Goal: Task Accomplishment & Management: Use online tool/utility

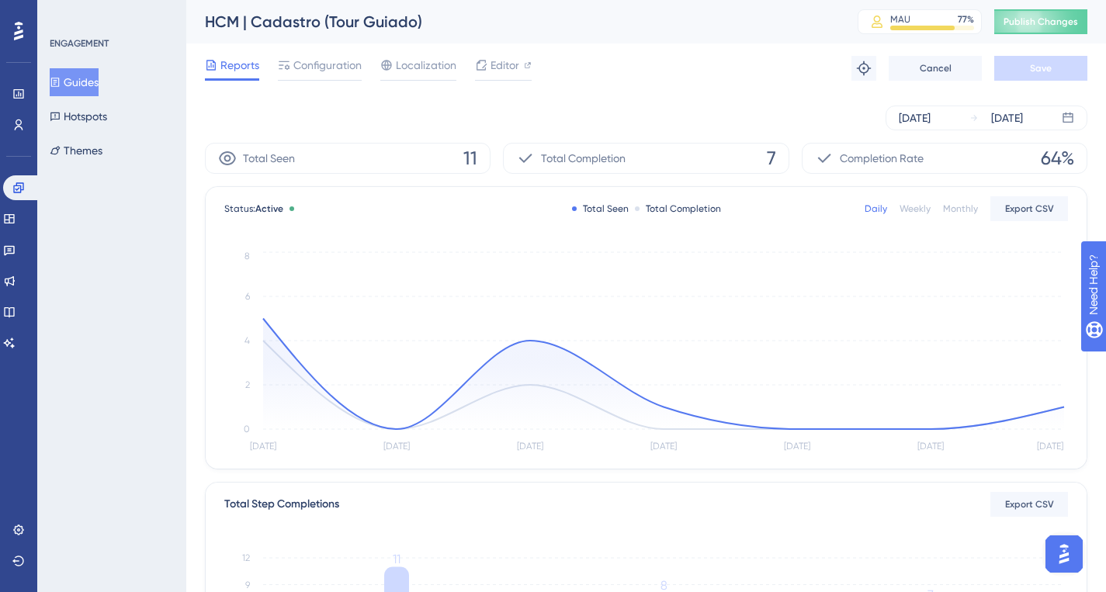
click at [81, 82] on button "Guides" at bounding box center [74, 82] width 49 height 28
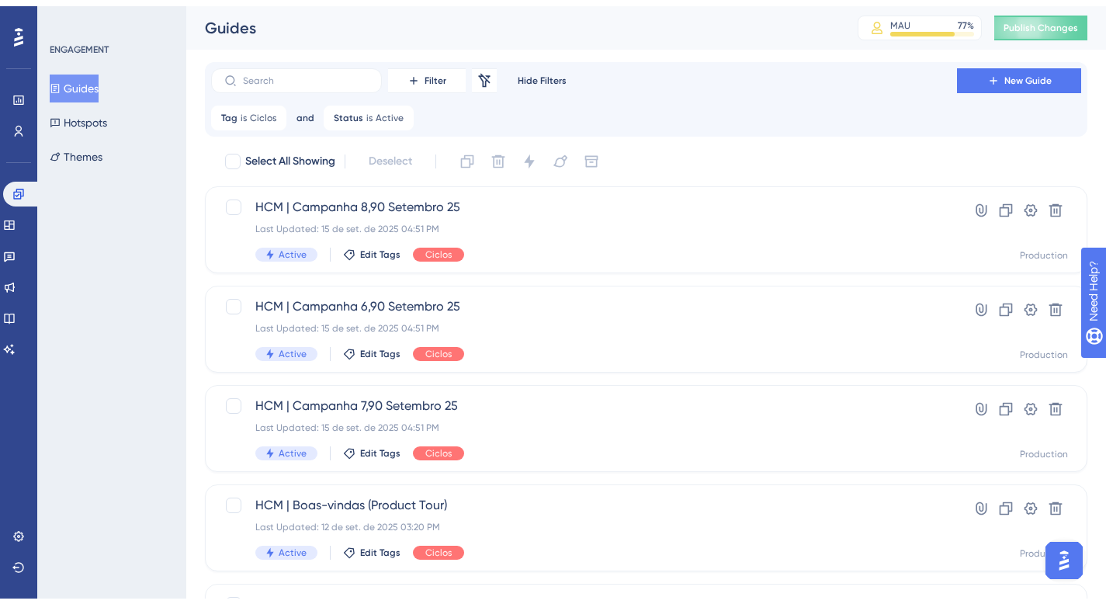
scroll to position [638, 0]
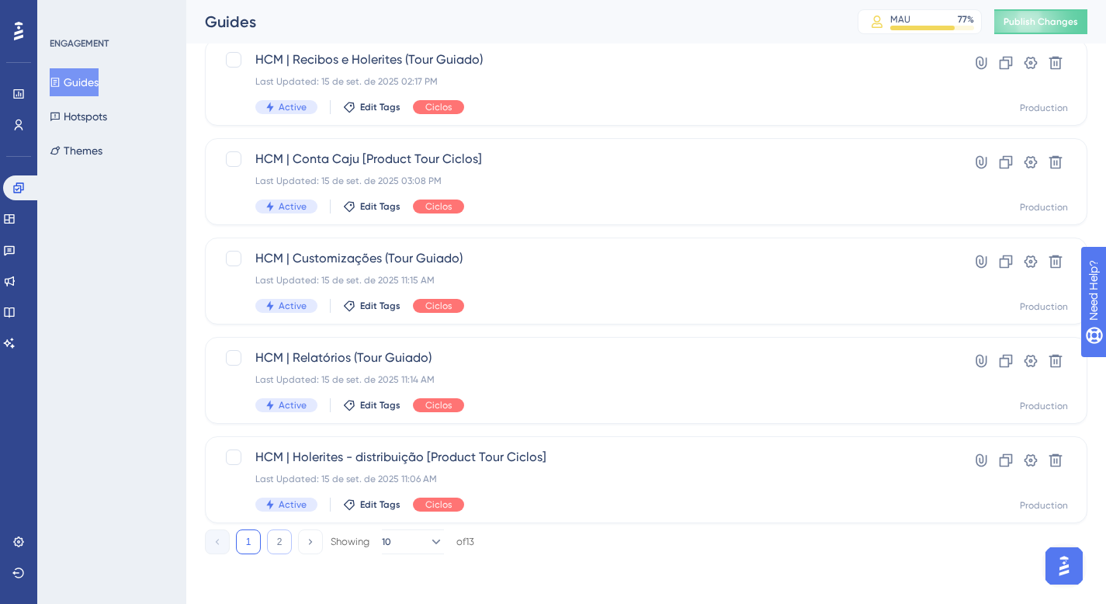
click at [271, 549] on button "2" at bounding box center [279, 541] width 25 height 25
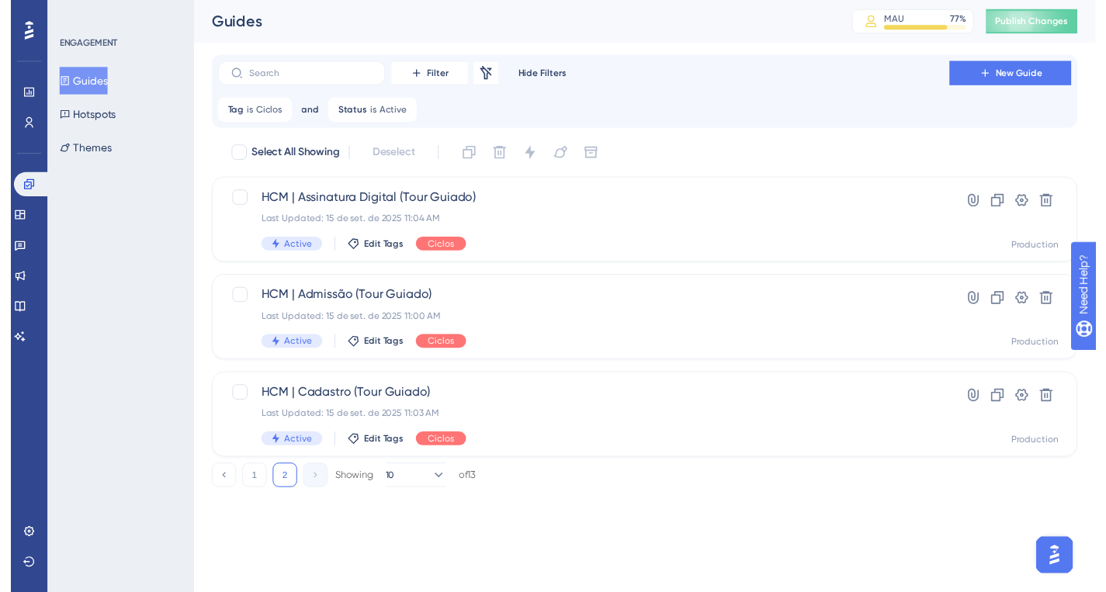
scroll to position [0, 0]
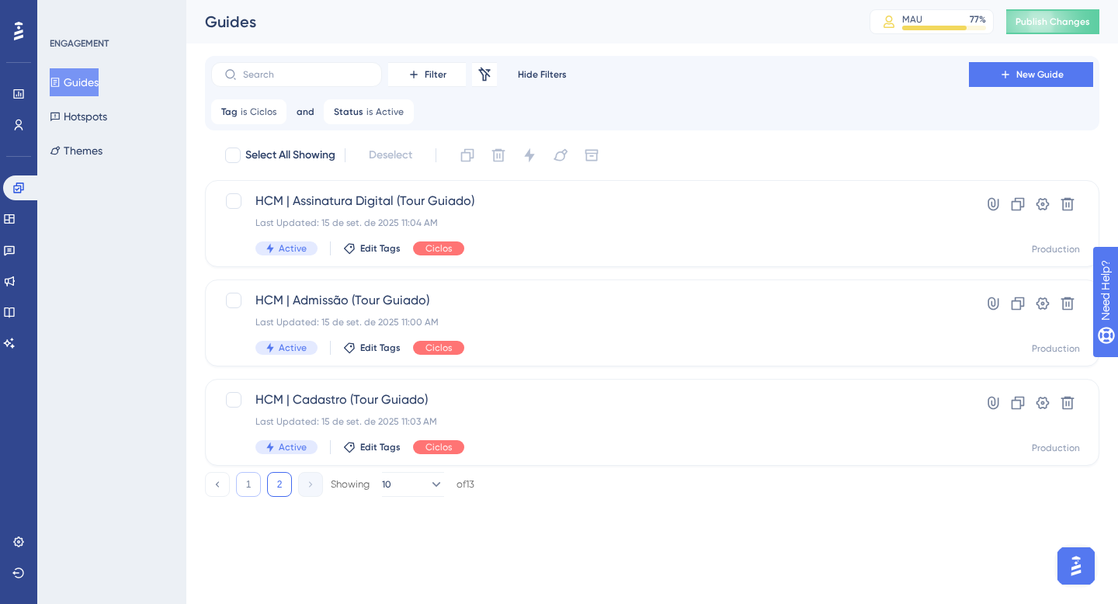
click at [251, 485] on button "1" at bounding box center [248, 484] width 25 height 25
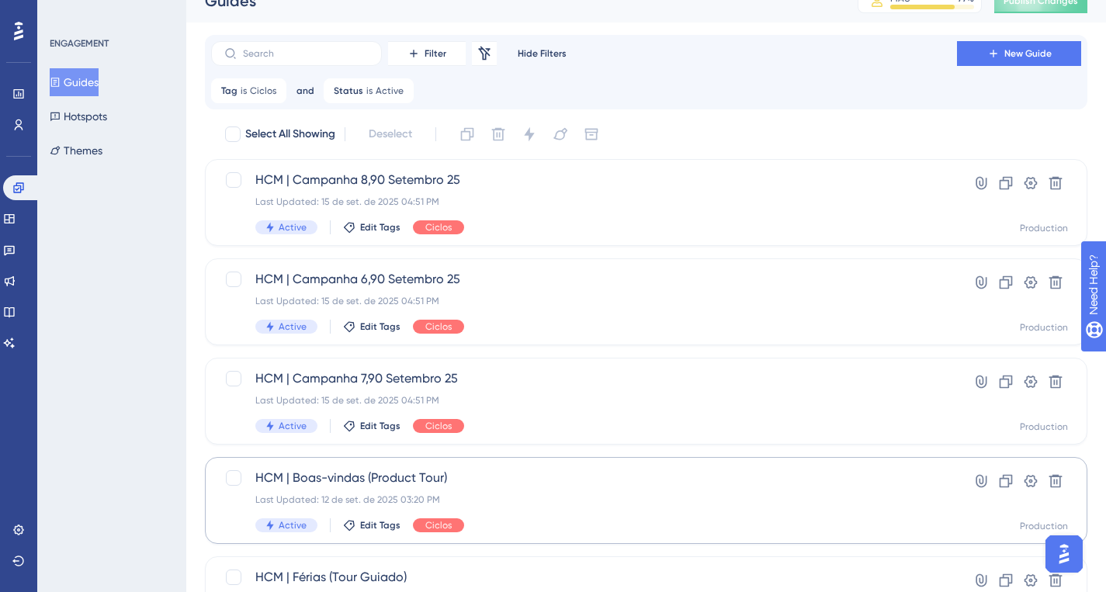
scroll to position [23, 0]
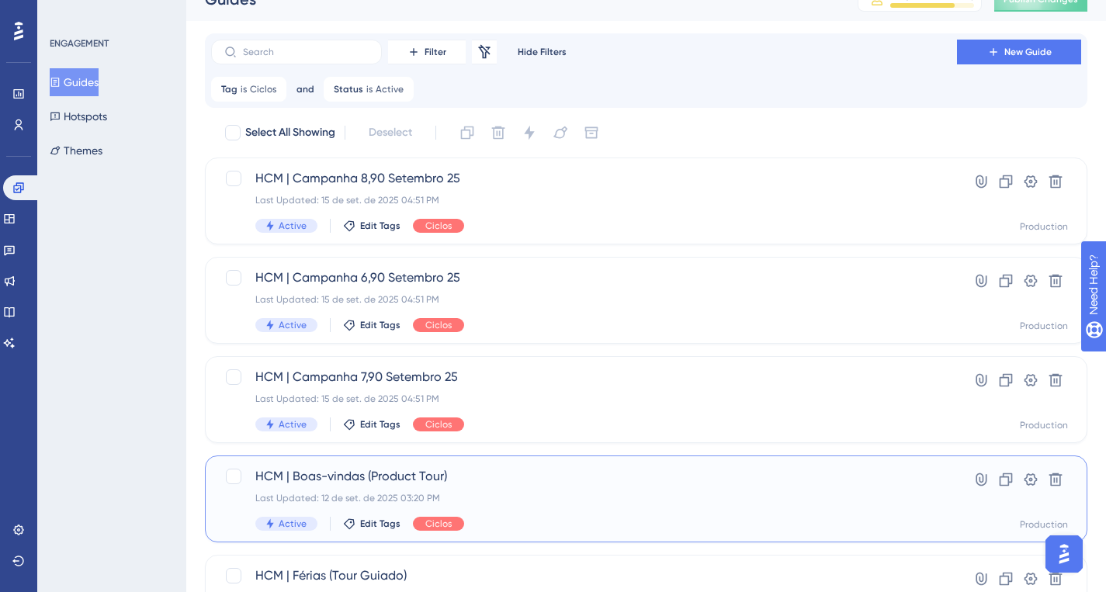
click at [572, 495] on div "Last Updated: 12 de set. de 2025 03:20 PM" at bounding box center [583, 498] width 657 height 12
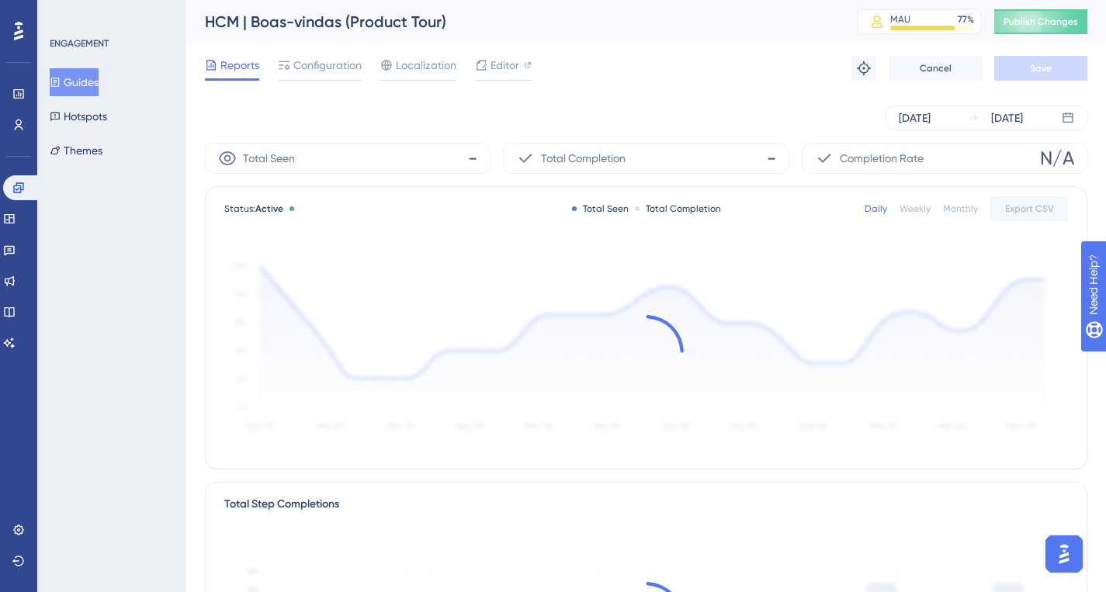
click at [470, 64] on div "Reports Configuration Localization Editor" at bounding box center [368, 68] width 327 height 25
click at [493, 62] on span "Editor" at bounding box center [505, 65] width 29 height 19
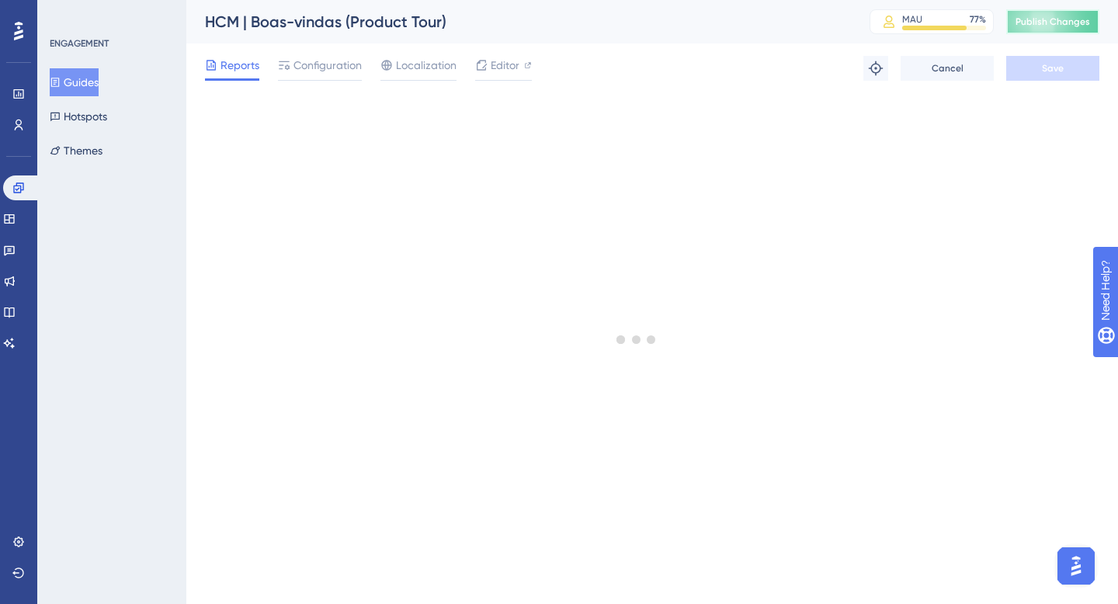
click at [1036, 16] on span "Publish Changes" at bounding box center [1052, 22] width 75 height 12
